Goal: Task Accomplishment & Management: Complete application form

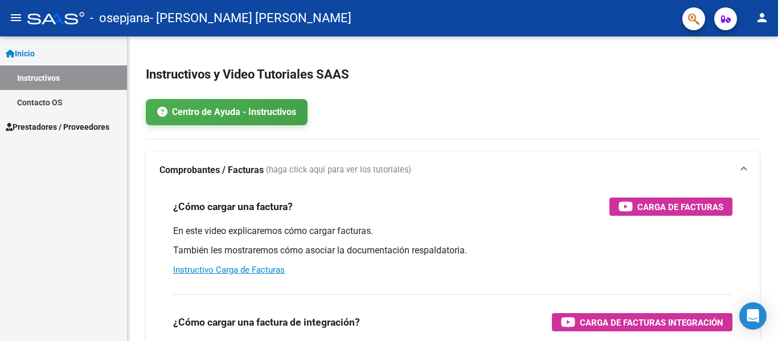
click at [92, 124] on span "Prestadores / Proveedores" at bounding box center [58, 127] width 104 height 13
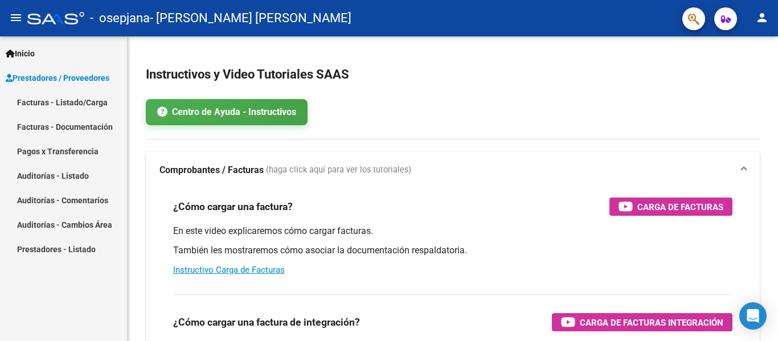
click at [91, 105] on link "Facturas - Listado/Carga" at bounding box center [63, 102] width 127 height 24
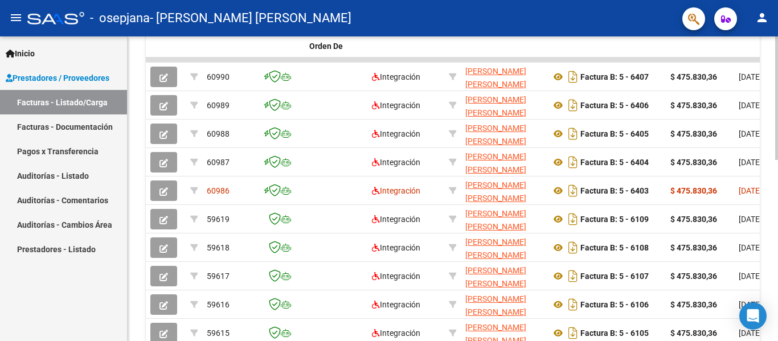
scroll to position [363, 0]
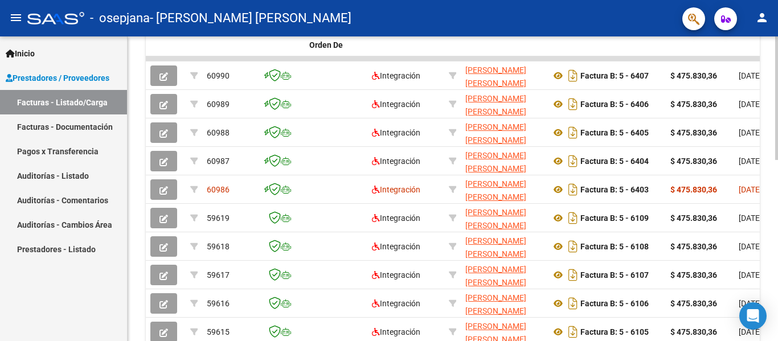
click at [772, 207] on div "Video tutorial PRESTADORES -> Listado de CPBTs Emitidos por Prestadores / Prove…" at bounding box center [454, 44] width 653 height 742
drag, startPoint x: 685, startPoint y: 57, endPoint x: 722, endPoint y: 58, distance: 37.0
click at [722, 58] on datatable-body-cell at bounding box center [699, 58] width 68 height 5
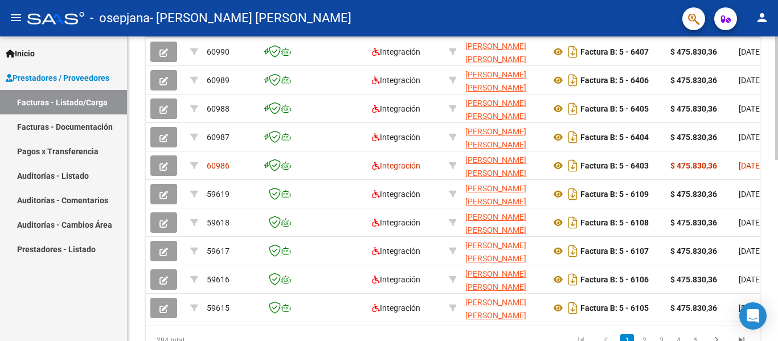
scroll to position [394, 0]
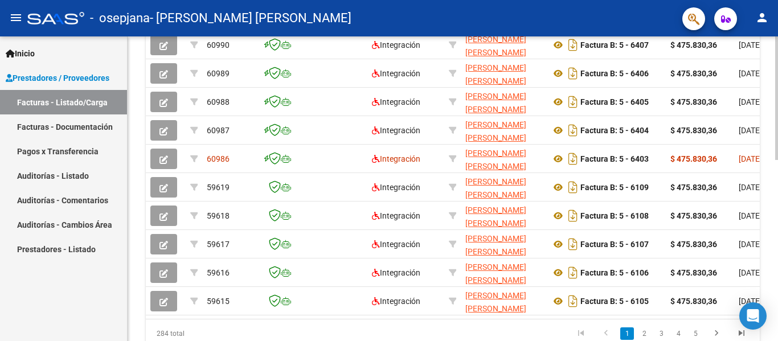
click at [776, 203] on div at bounding box center [776, 262] width 3 height 124
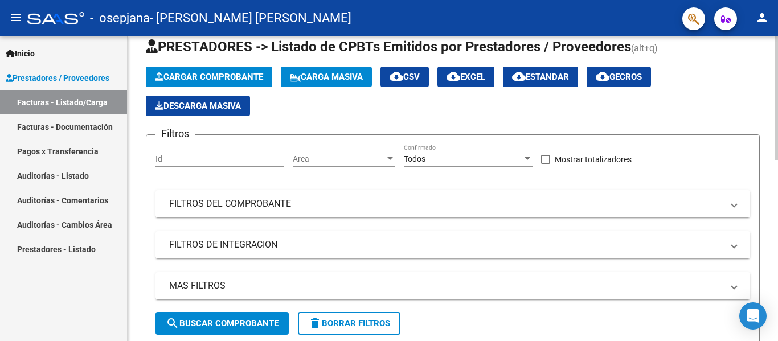
scroll to position [0, 0]
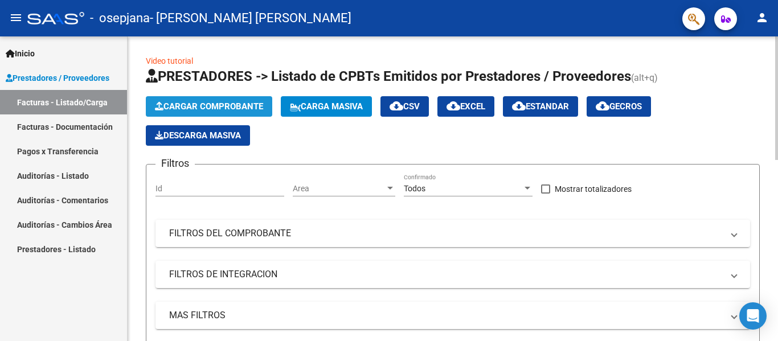
click at [228, 104] on span "Cargar Comprobante" at bounding box center [209, 106] width 108 height 10
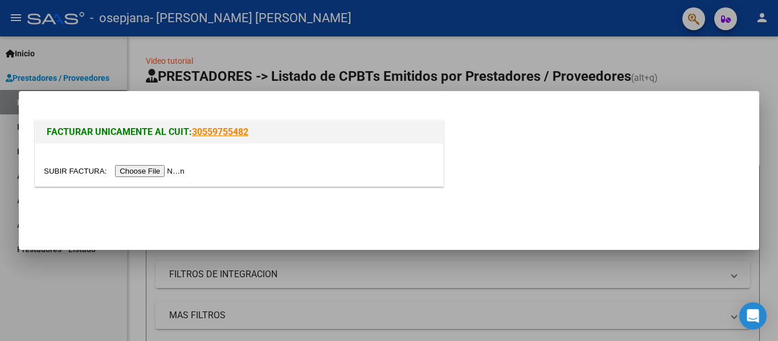
click at [170, 172] on input "file" at bounding box center [116, 171] width 144 height 12
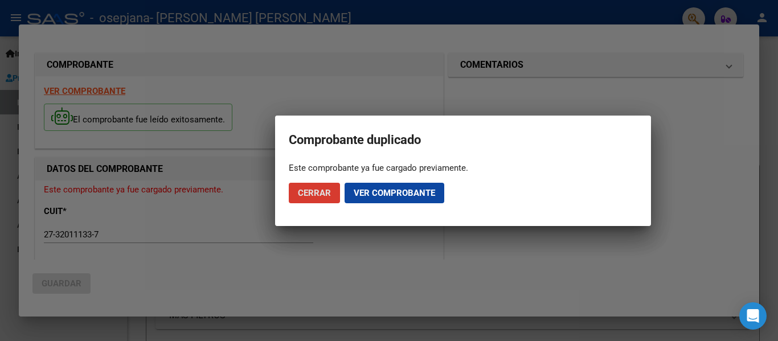
click at [358, 197] on span "Ver comprobante" at bounding box center [393, 193] width 81 height 10
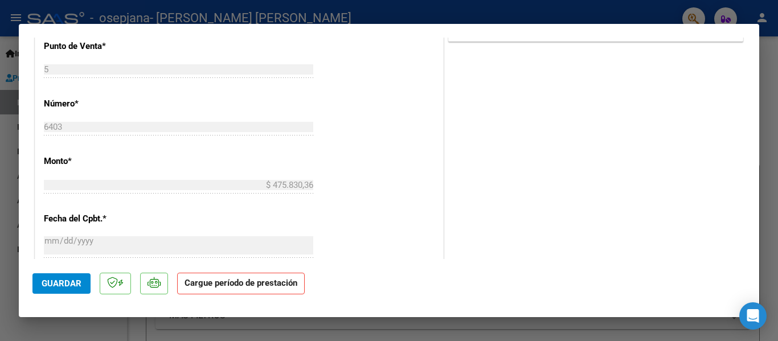
scroll to position [265, 0]
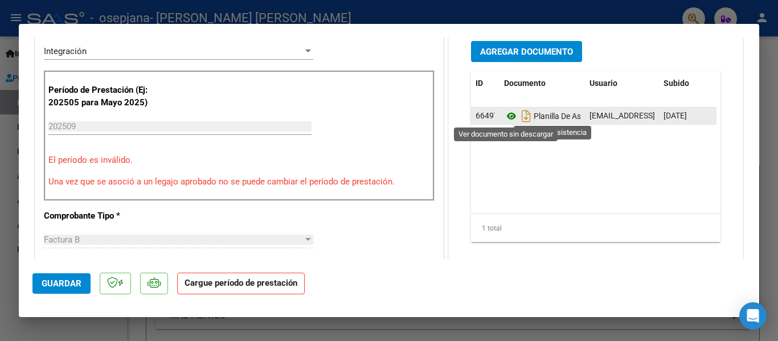
click at [510, 117] on icon at bounding box center [511, 116] width 15 height 14
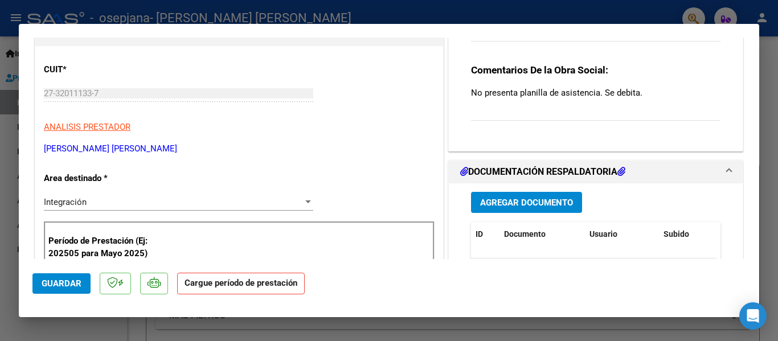
scroll to position [94, 0]
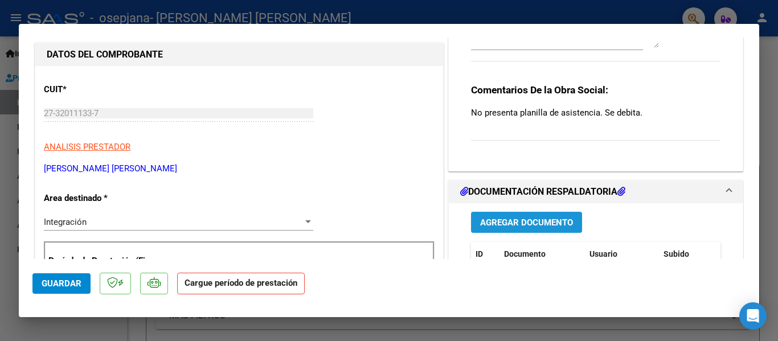
click at [541, 219] on span "Agregar Documento" at bounding box center [526, 222] width 93 height 10
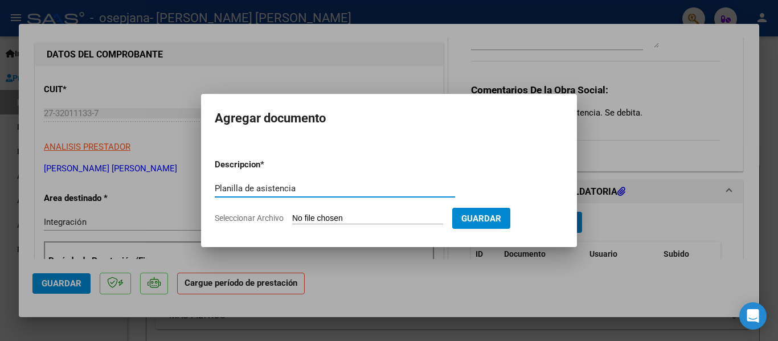
type input "Planilla de asistencia"
click at [311, 215] on input "Seleccionar Archivo" at bounding box center [367, 218] width 151 height 11
type input "C:\fakepath\[PERSON_NAME].pdf"
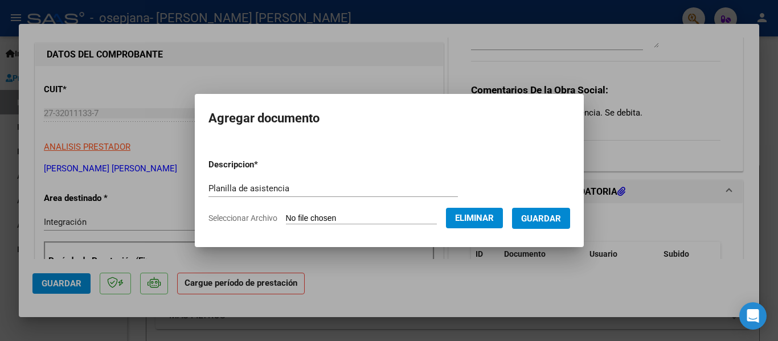
click at [538, 225] on button "Guardar" at bounding box center [541, 218] width 58 height 21
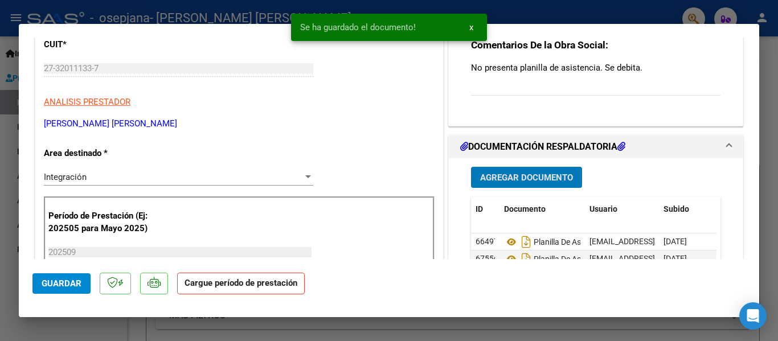
scroll to position [208, 0]
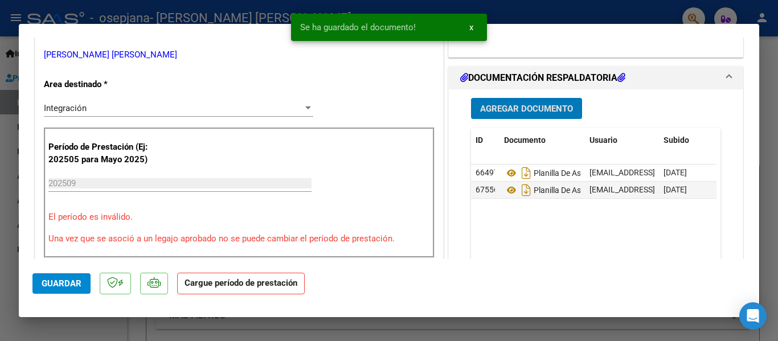
click at [48, 284] on span "Guardar" at bounding box center [62, 283] width 40 height 10
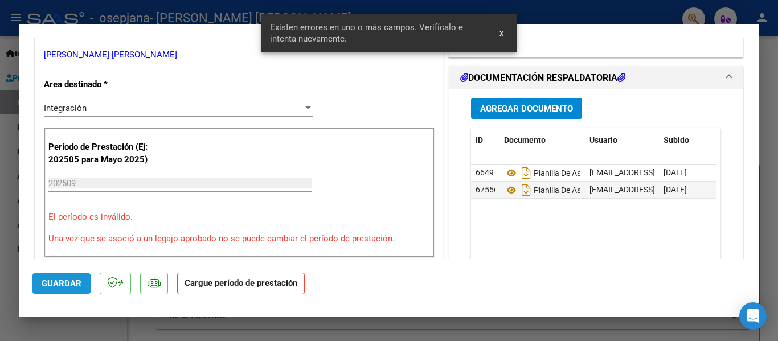
scroll to position [231, 0]
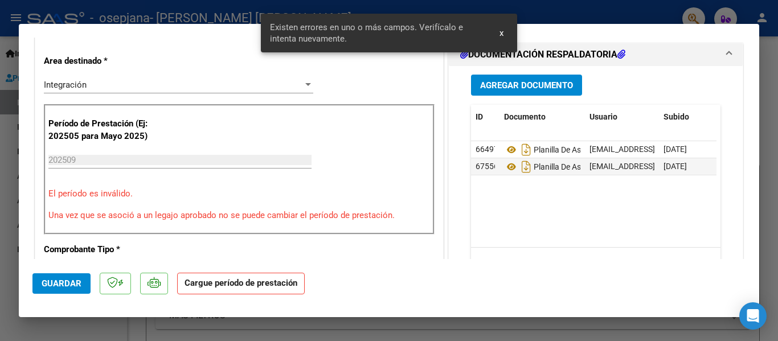
drag, startPoint x: 121, startPoint y: 166, endPoint x: 116, endPoint y: 162, distance: 6.9
click at [120, 166] on div "202509 Ingrese el Período de Prestación como indica el ejemplo" at bounding box center [179, 159] width 263 height 17
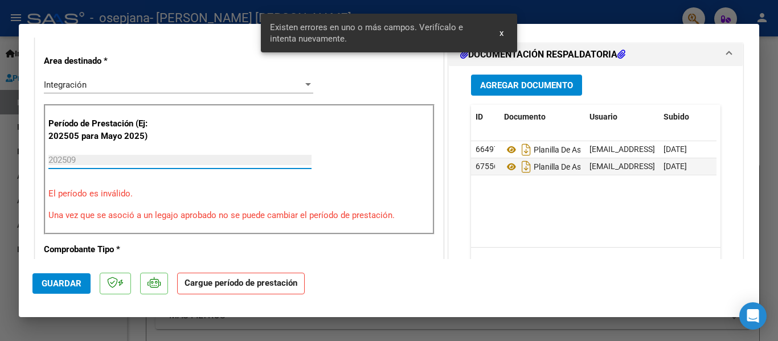
click at [108, 157] on input "202509" at bounding box center [179, 160] width 263 height 10
click at [108, 162] on input "202509" at bounding box center [179, 160] width 263 height 10
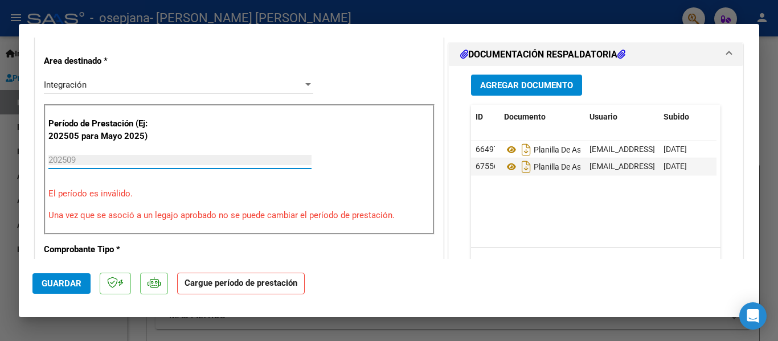
drag, startPoint x: 104, startPoint y: 162, endPoint x: 45, endPoint y: 162, distance: 59.2
click at [45, 162] on div "Período de Prestación (Ej: 202505 para Mayo 2025) 202509 Ingrese el Período de …" at bounding box center [239, 169] width 390 height 131
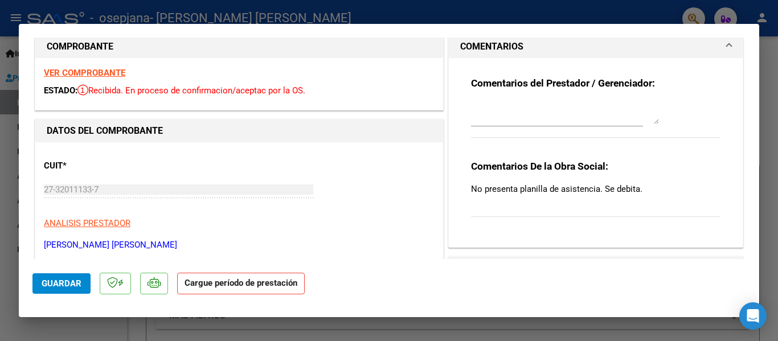
scroll to position [0, 0]
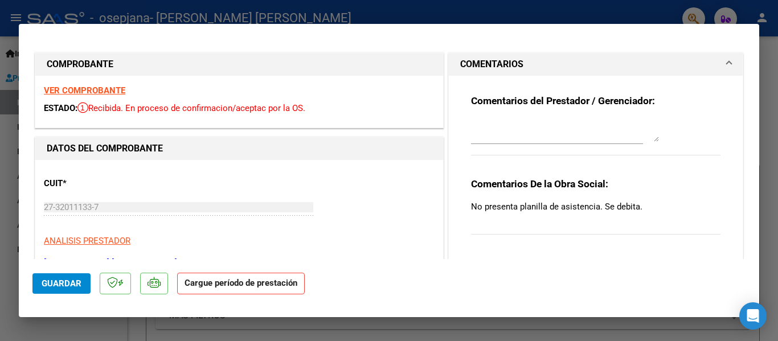
click at [4, 216] on div at bounding box center [389, 170] width 778 height 341
type input "$ 0,00"
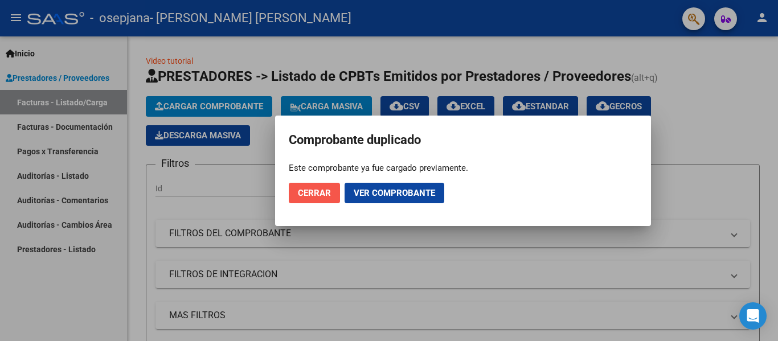
click at [289, 191] on button "Cerrar" at bounding box center [314, 193] width 51 height 20
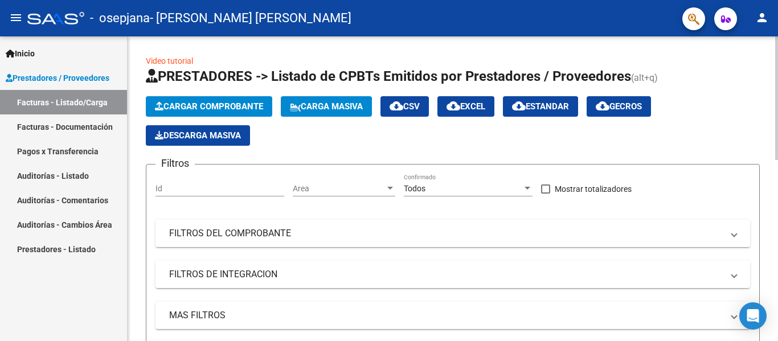
click at [212, 112] on button "Cargar Comprobante" at bounding box center [209, 106] width 126 height 20
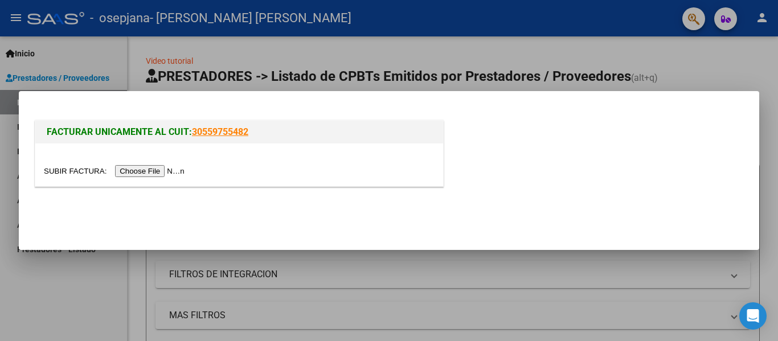
click at [141, 168] on input "file" at bounding box center [116, 171] width 144 height 12
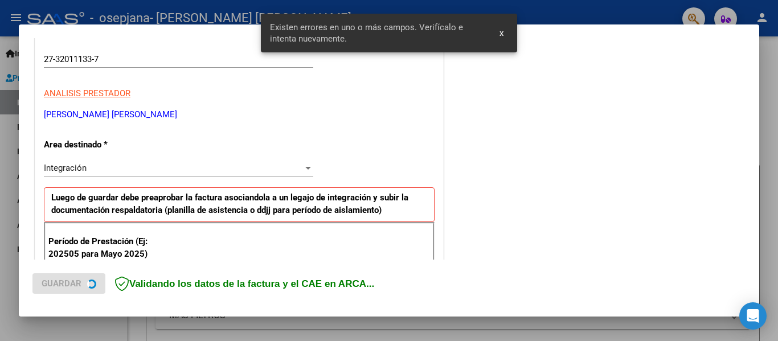
scroll to position [264, 0]
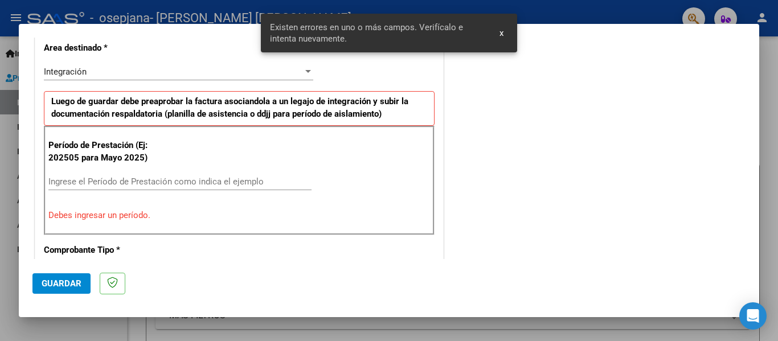
click at [96, 182] on input "Ingrese el Período de Prestación como indica el ejemplo" at bounding box center [179, 181] width 263 height 10
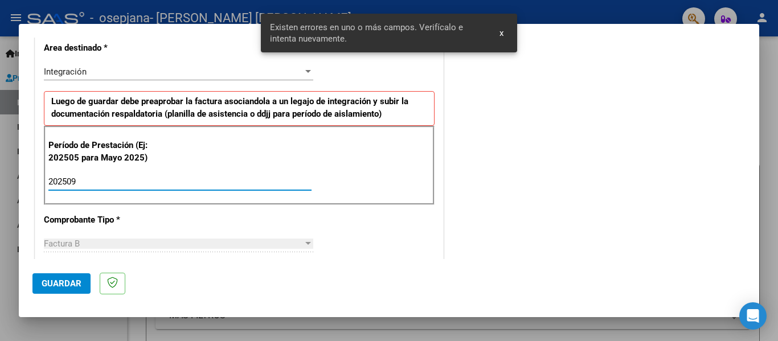
type input "202509"
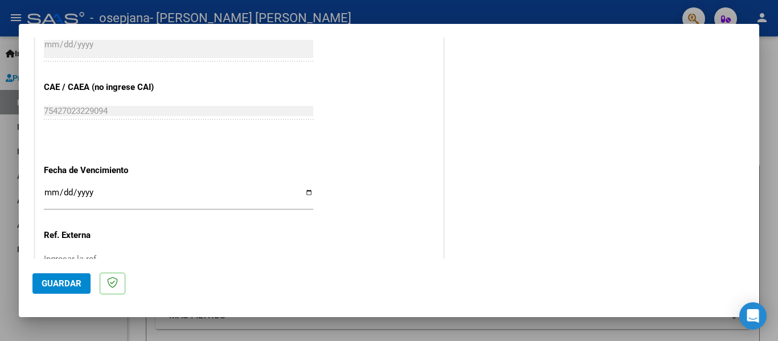
scroll to position [719, 0]
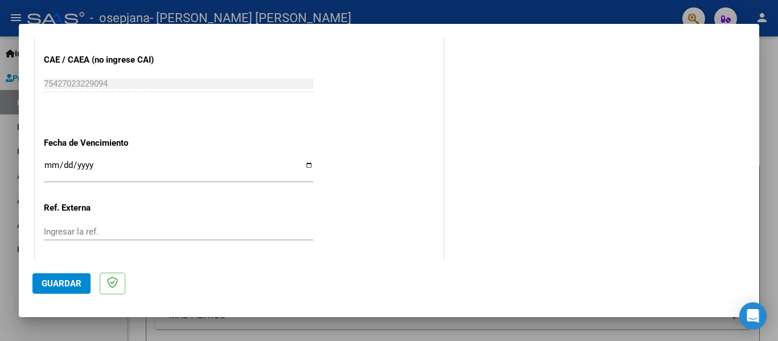
click at [303, 168] on input "Ingresar la fecha" at bounding box center [178, 170] width 269 height 18
type input "[DATE]"
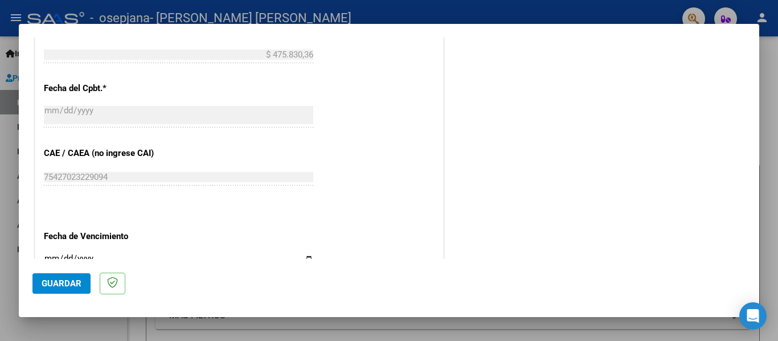
scroll to position [780, 0]
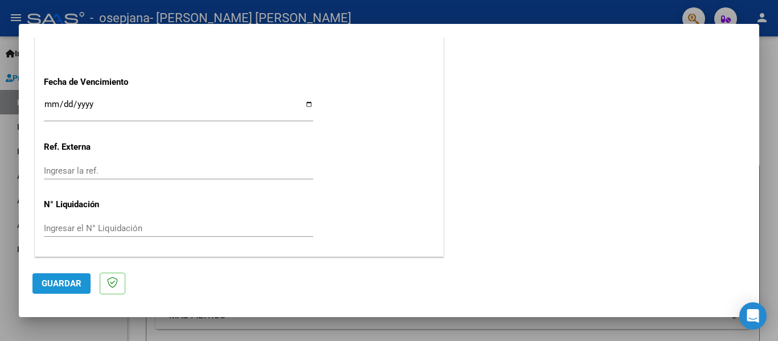
click at [68, 281] on span "Guardar" at bounding box center [62, 283] width 40 height 10
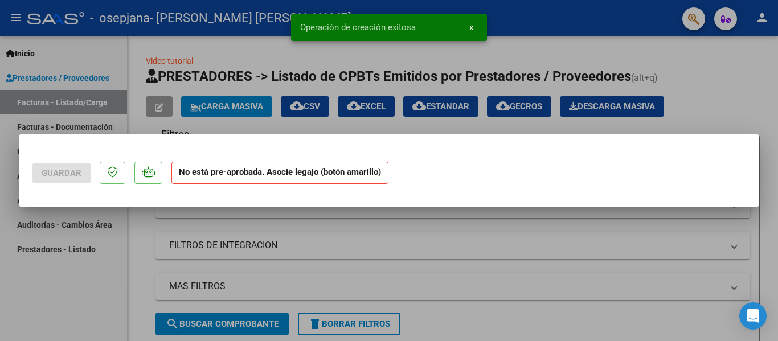
scroll to position [0, 0]
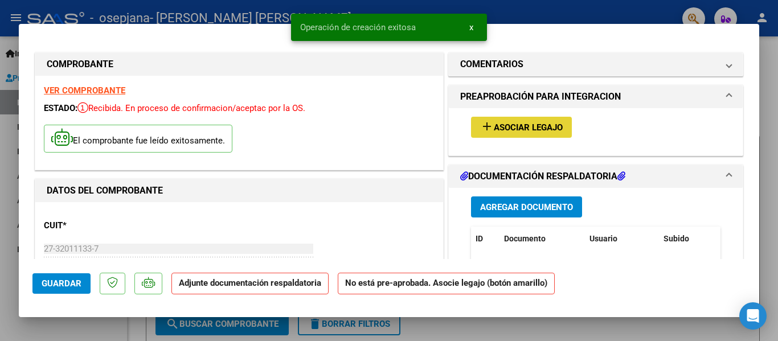
click at [530, 128] on span "Asociar Legajo" at bounding box center [528, 127] width 69 height 10
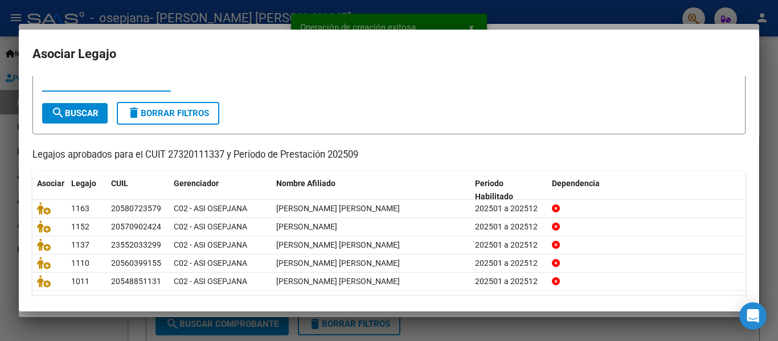
scroll to position [78, 0]
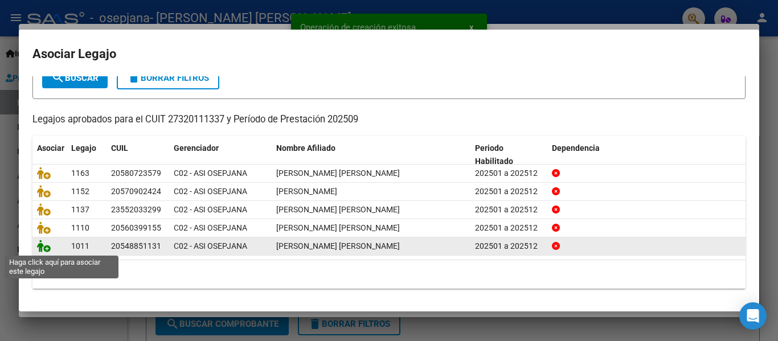
click at [46, 247] on icon at bounding box center [44, 246] width 14 height 13
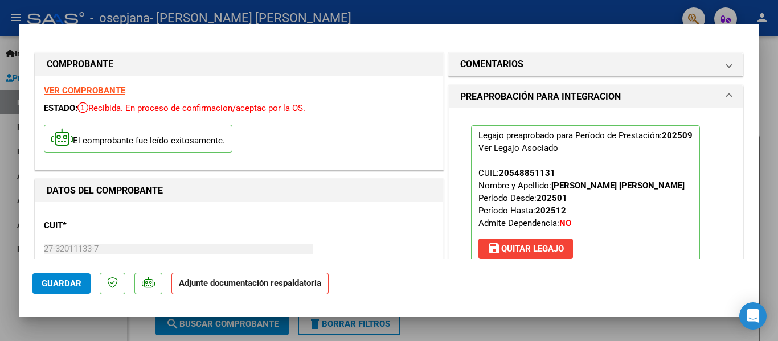
scroll to position [171, 0]
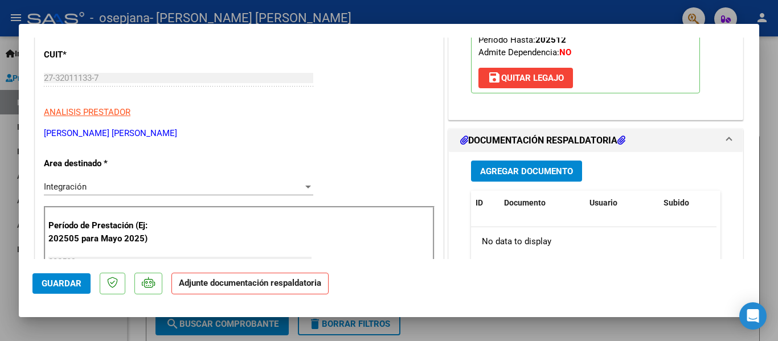
click at [542, 172] on span "Agregar Documento" at bounding box center [526, 171] width 93 height 10
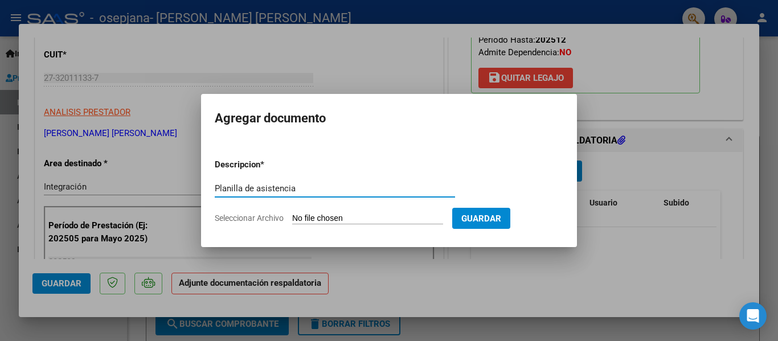
type input "Planilla de asistencia"
click at [327, 214] on input "Seleccionar Archivo" at bounding box center [367, 218] width 151 height 11
type input "C:\fakepath\[PERSON_NAME].pdf"
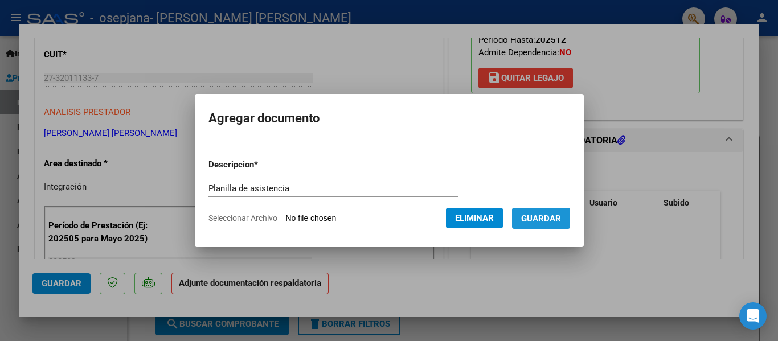
click at [542, 213] on span "Guardar" at bounding box center [541, 218] width 40 height 10
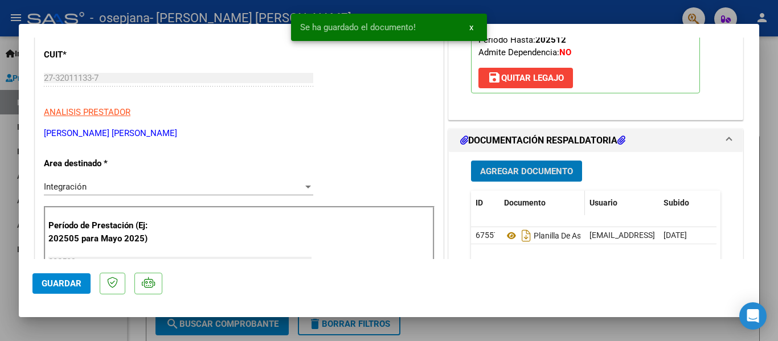
scroll to position [342, 0]
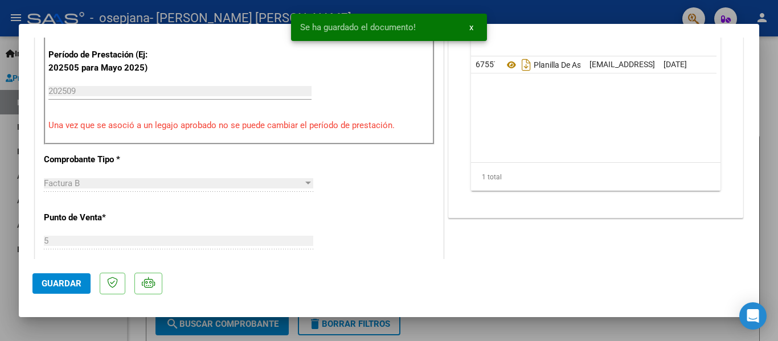
click at [59, 282] on span "Guardar" at bounding box center [62, 283] width 40 height 10
click at [12, 174] on div at bounding box center [389, 170] width 778 height 341
type input "$ 0,00"
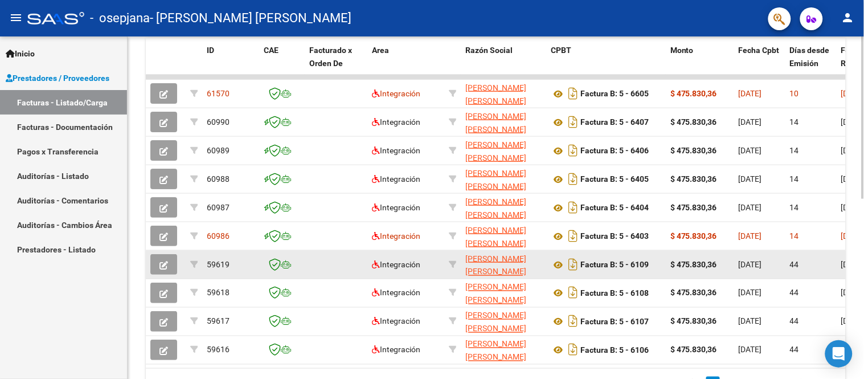
scroll to position [382, 0]
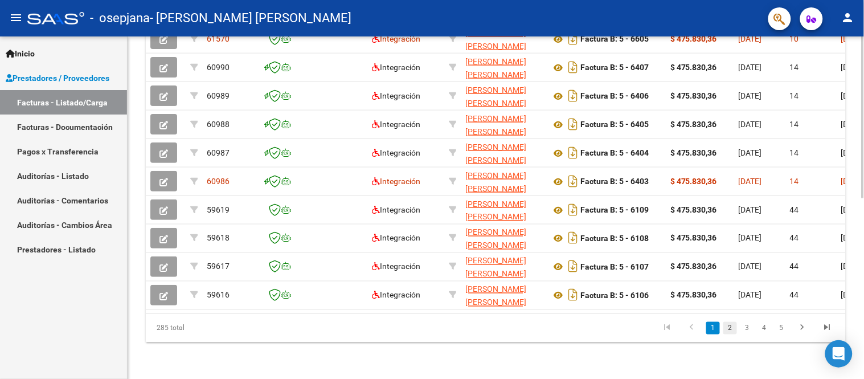
click at [729, 327] on link "2" at bounding box center [730, 328] width 14 height 13
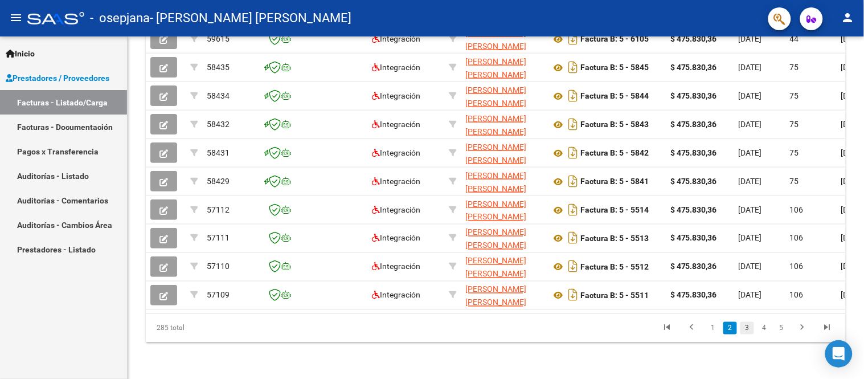
click at [746, 327] on link "3" at bounding box center [747, 328] width 14 height 13
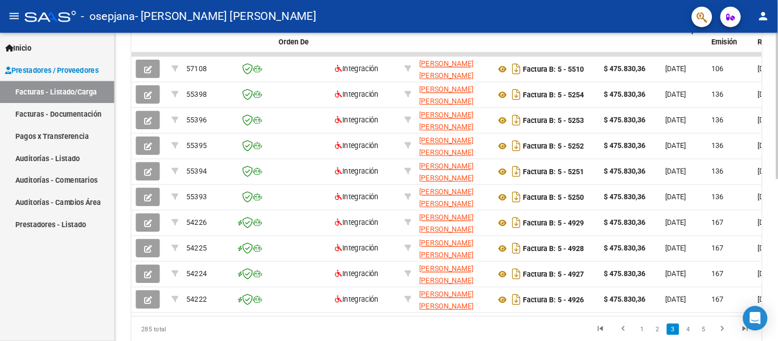
scroll to position [337, 0]
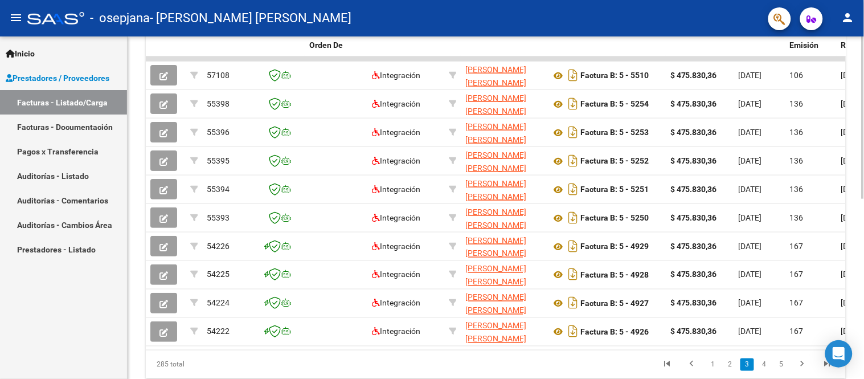
click at [777, 235] on div at bounding box center [862, 280] width 3 height 162
click at [766, 340] on link "4" at bounding box center [764, 364] width 14 height 13
click at [764, 340] on link "5" at bounding box center [764, 364] width 14 height 13
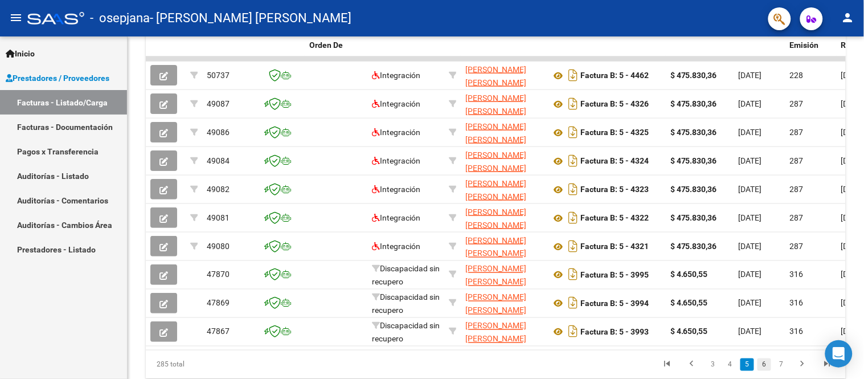
click at [763, 340] on link "6" at bounding box center [764, 364] width 14 height 13
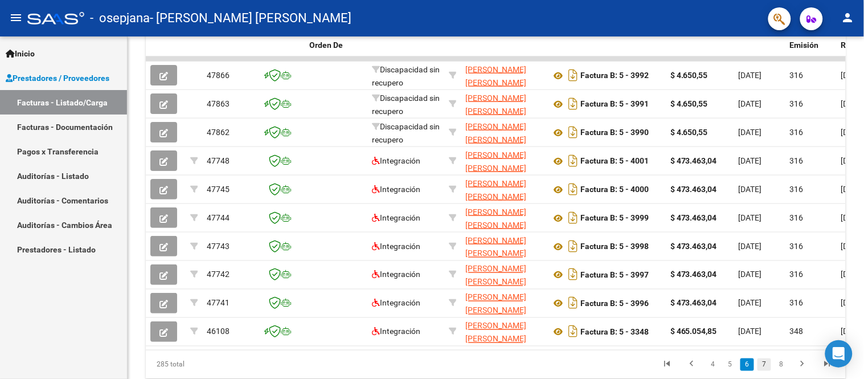
click at [767, 340] on link "7" at bounding box center [764, 364] width 14 height 13
